Goal: Task Accomplishment & Management: Use online tool/utility

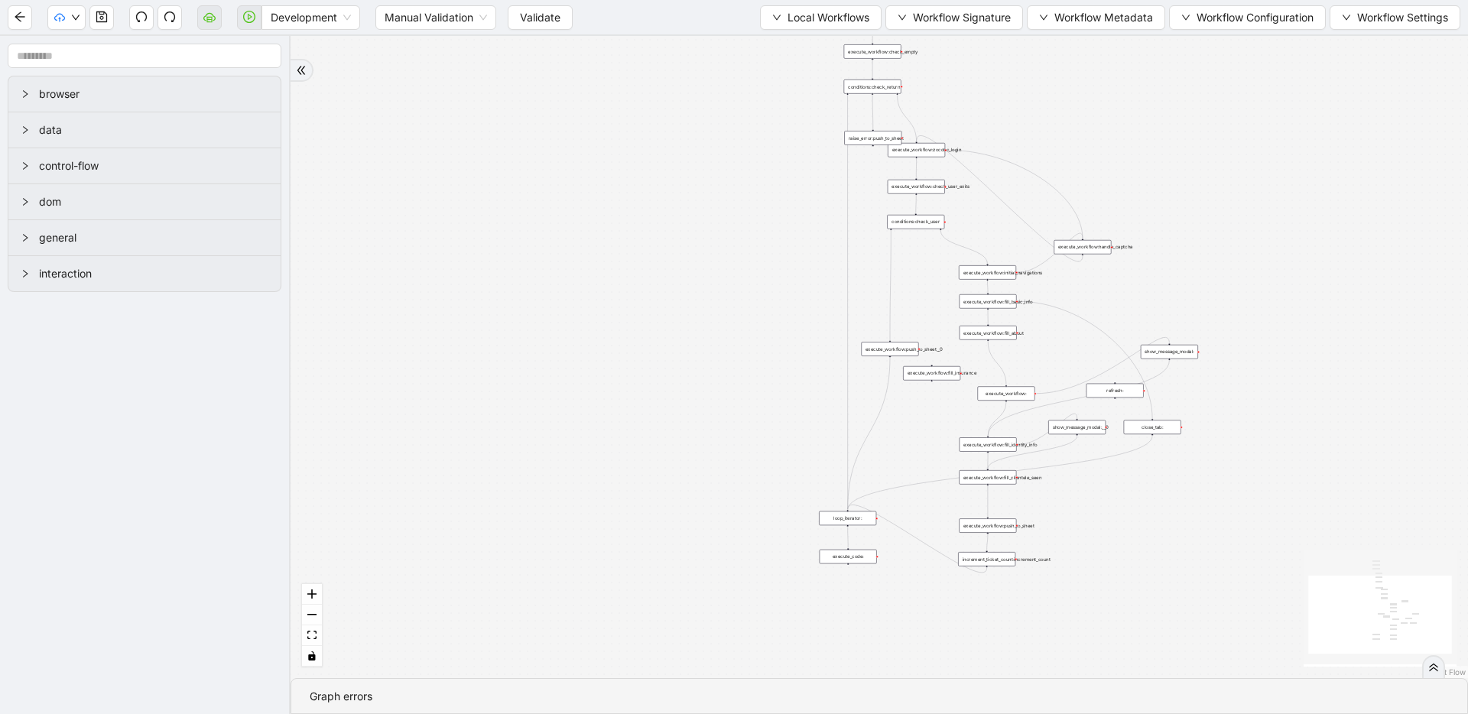
drag, startPoint x: 741, startPoint y: 193, endPoint x: 668, endPoint y: 346, distance: 169.3
click at [668, 346] on div "trigger loop_data:provider_data execute_workflow:retool_data_fetch execute_work…" at bounding box center [879, 357] width 1177 height 642
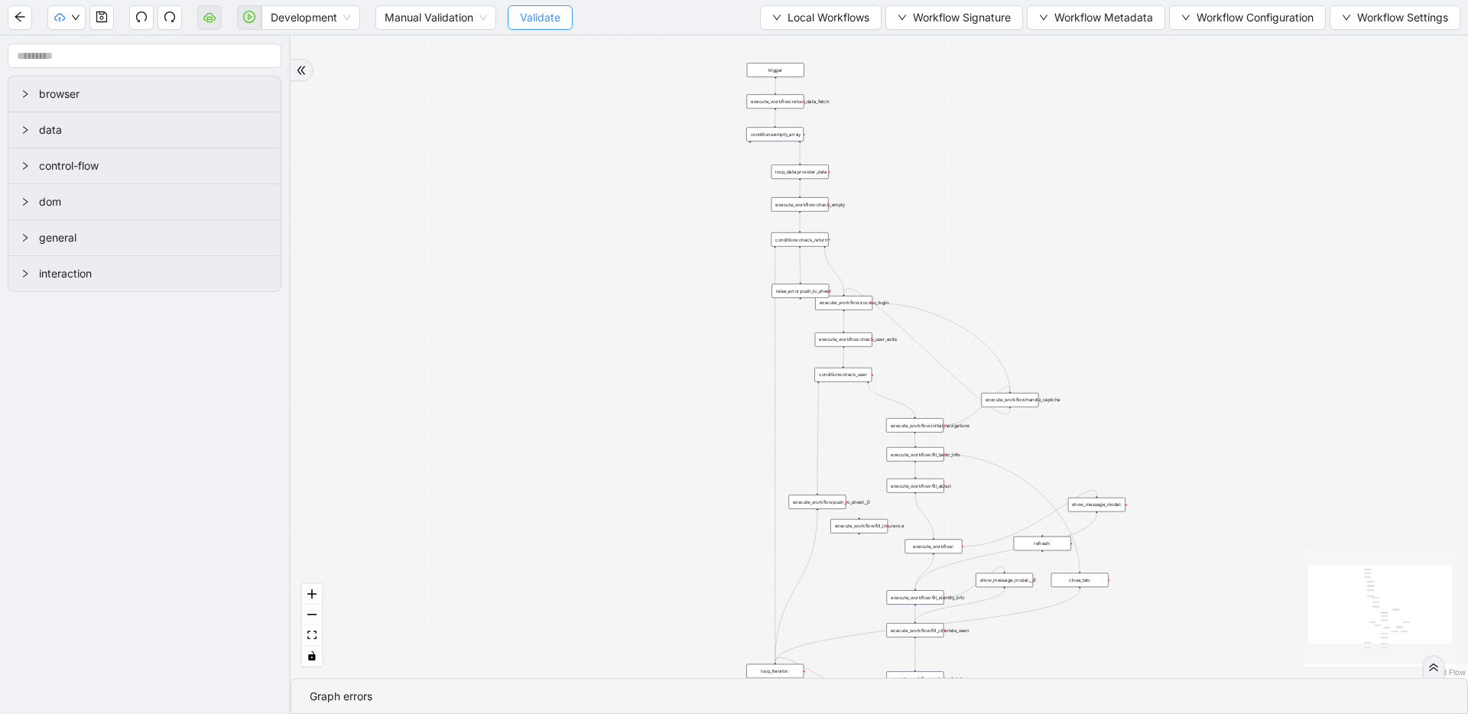
click at [555, 24] on span "Validate" at bounding box center [540, 17] width 41 height 17
click at [247, 20] on icon "play-circle" at bounding box center [249, 17] width 12 height 12
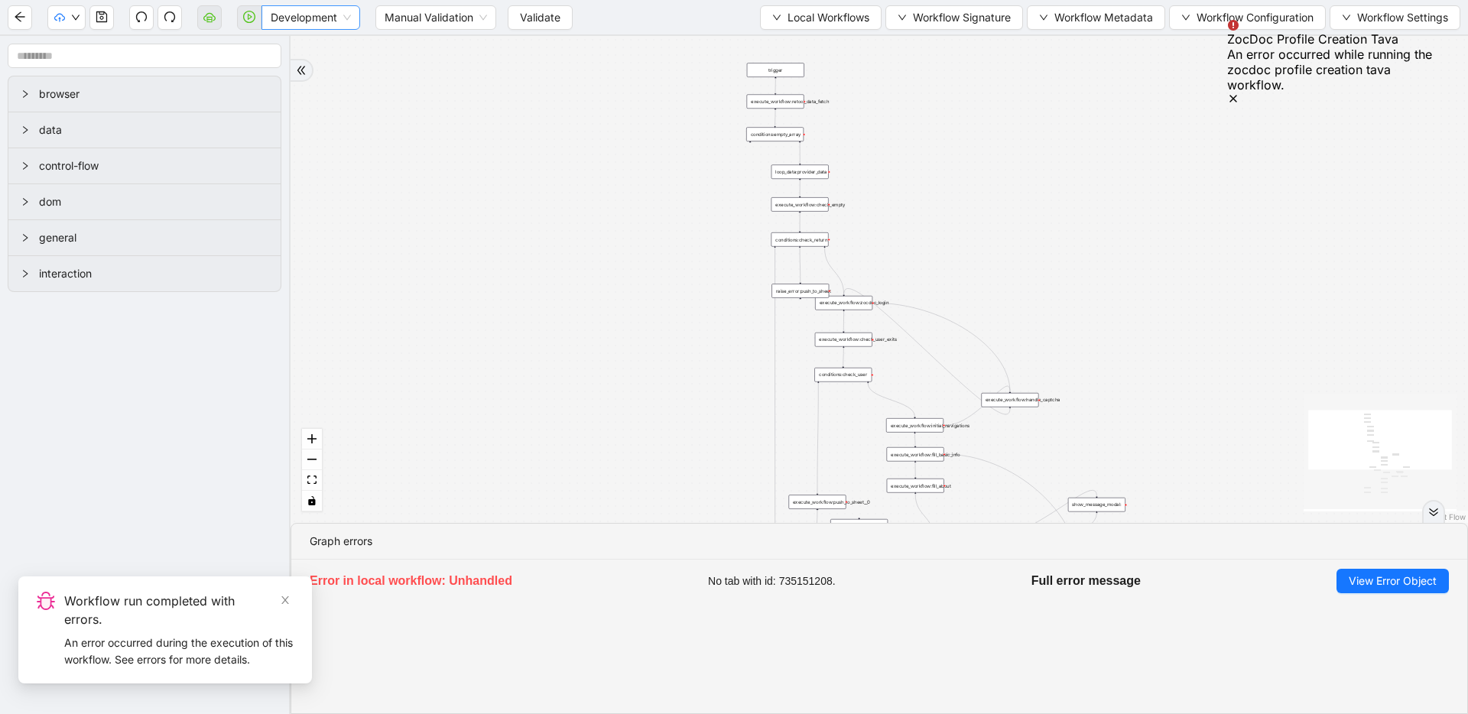
click at [330, 17] on span "Development" at bounding box center [311, 17] width 80 height 23
click at [330, 76] on div "Production" at bounding box center [311, 72] width 74 height 17
click at [544, 17] on span "Validate" at bounding box center [528, 17] width 41 height 17
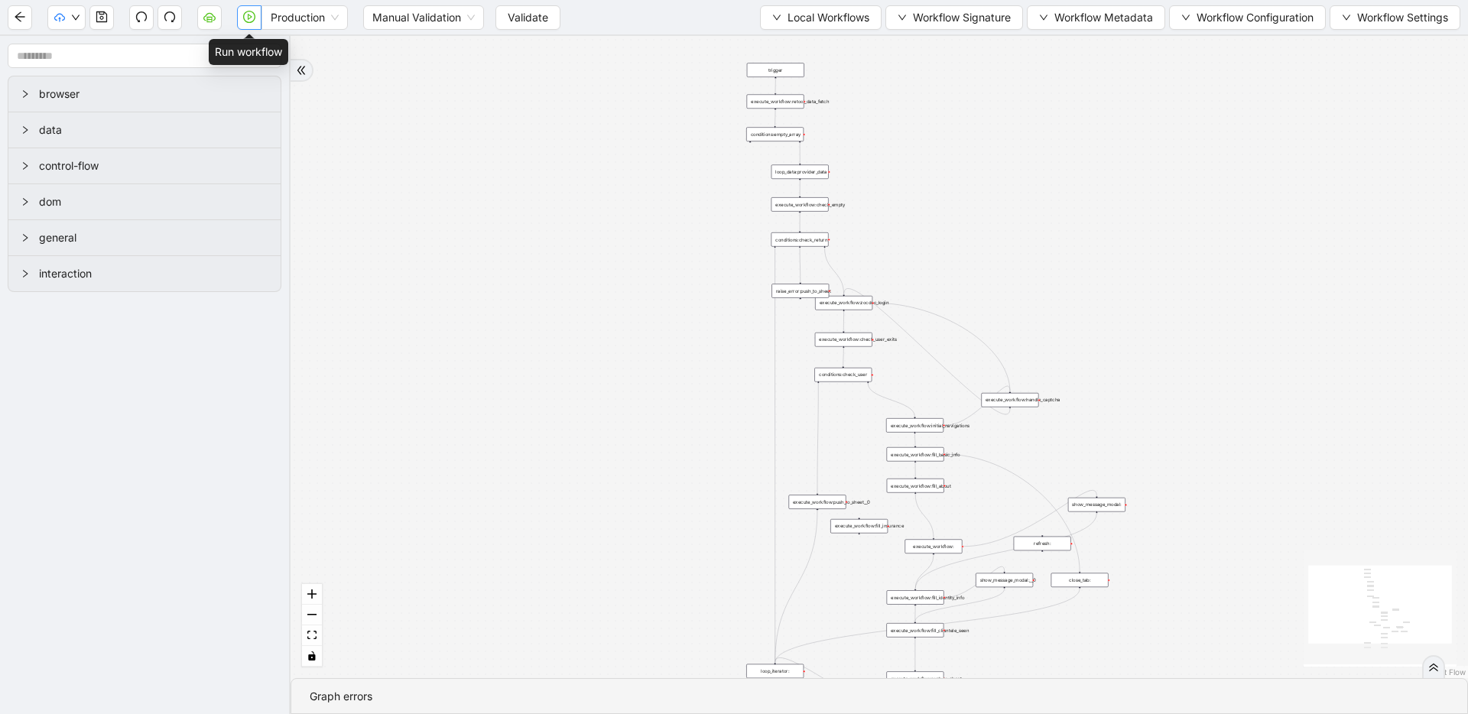
click at [250, 18] on icon "play-circle" at bounding box center [249, 17] width 12 height 12
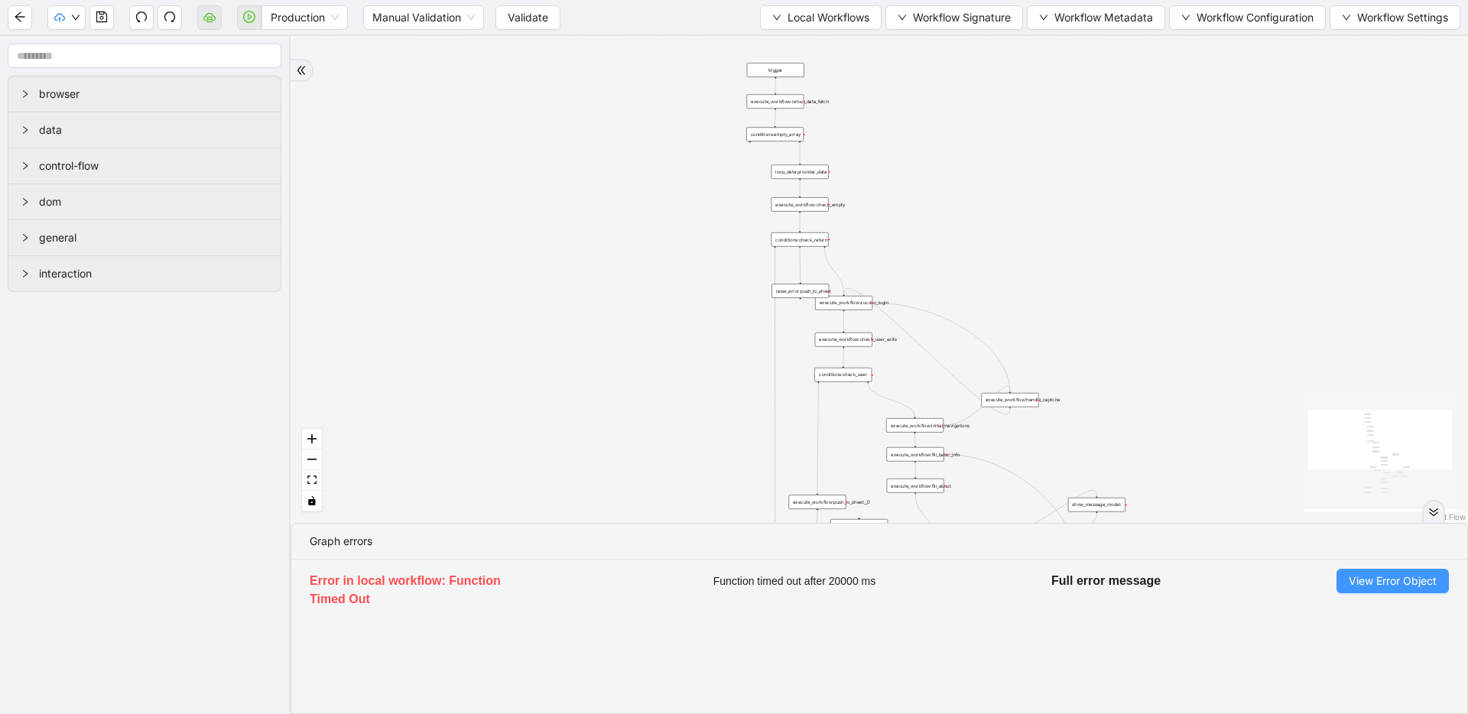
click at [1415, 580] on span "View Error Object" at bounding box center [1393, 581] width 88 height 17
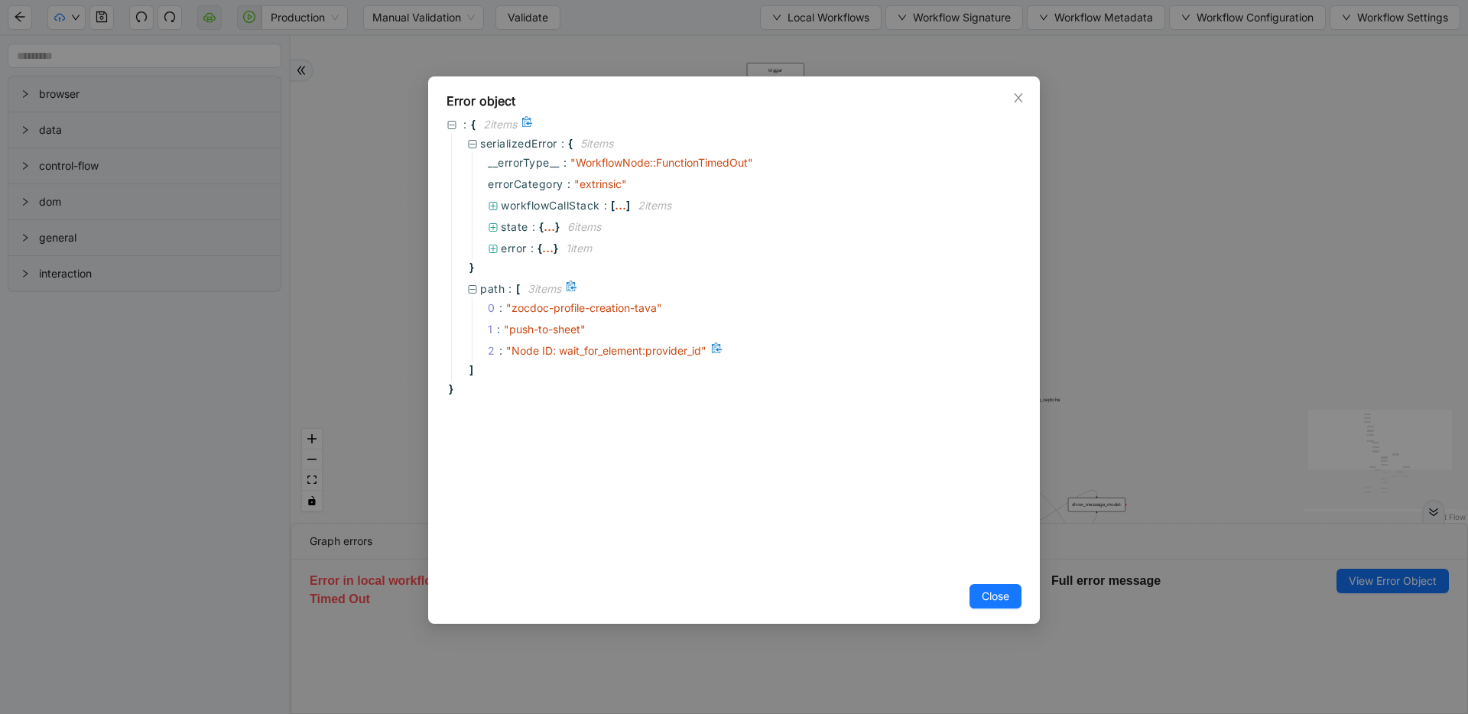
click at [669, 352] on span "" Node ID: wait_for_element:provider_id "" at bounding box center [606, 350] width 200 height 13
click at [1021, 102] on icon "close" at bounding box center [1018, 98] width 12 height 12
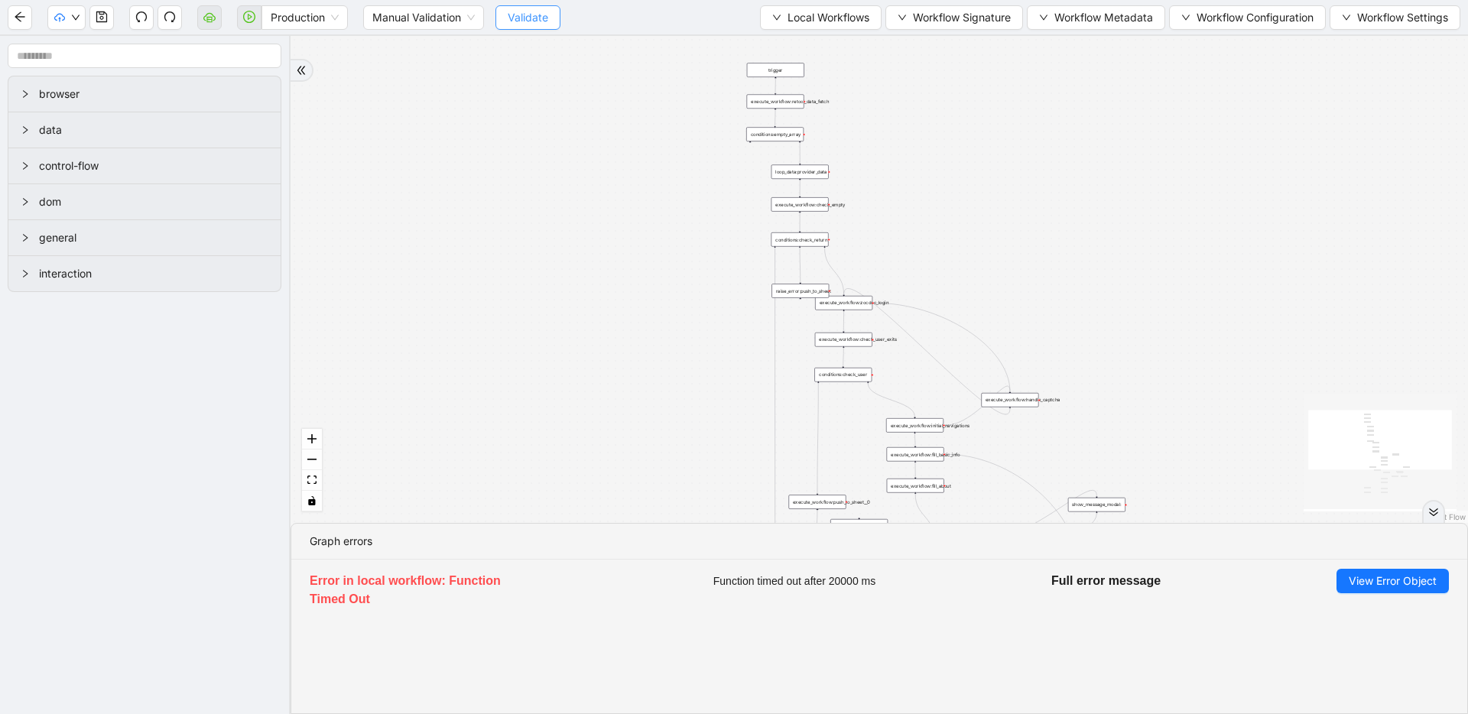
click at [544, 15] on span "Validate" at bounding box center [528, 17] width 41 height 17
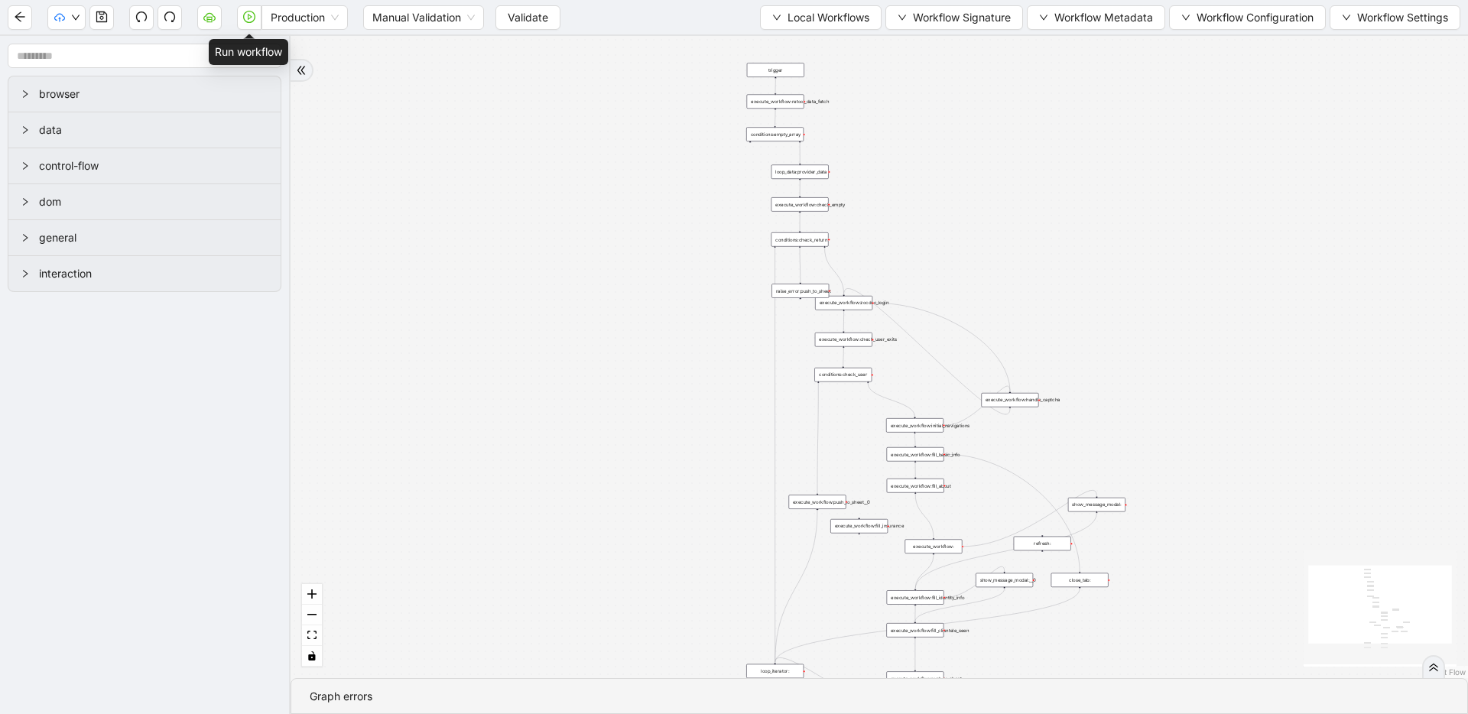
drag, startPoint x: 252, startPoint y: 12, endPoint x: 522, endPoint y: 212, distance: 336.3
click at [252, 12] on icon "play-circle" at bounding box center [249, 17] width 12 height 12
